Goal: Task Accomplishment & Management: Use online tool/utility

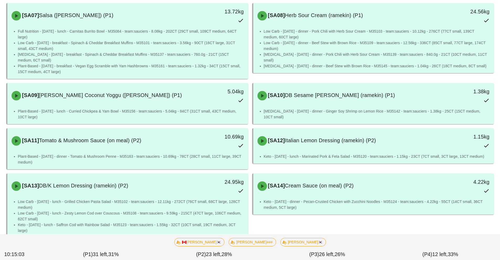
scroll to position [222, 0]
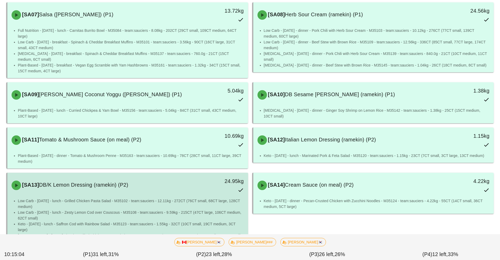
click at [170, 186] on div "[SA13] DB/K Lemon Dressing (ramekin) (P2)" at bounding box center [97, 185] width 179 height 16
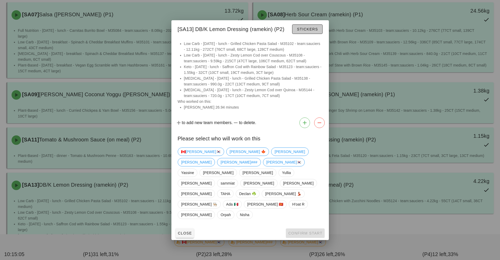
click at [303, 34] on button "Stickers" at bounding box center [307, 28] width 30 height 9
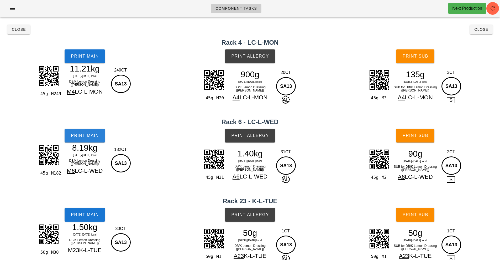
click at [84, 139] on button "Print Main" at bounding box center [85, 136] width 40 height 14
click at [91, 56] on span "Print Main" at bounding box center [85, 56] width 28 height 5
click at [81, 57] on span "Print Main" at bounding box center [85, 56] width 28 height 5
click at [23, 28] on span "Close" at bounding box center [19, 29] width 14 height 4
